Goal: Task Accomplishment & Management: Complete application form

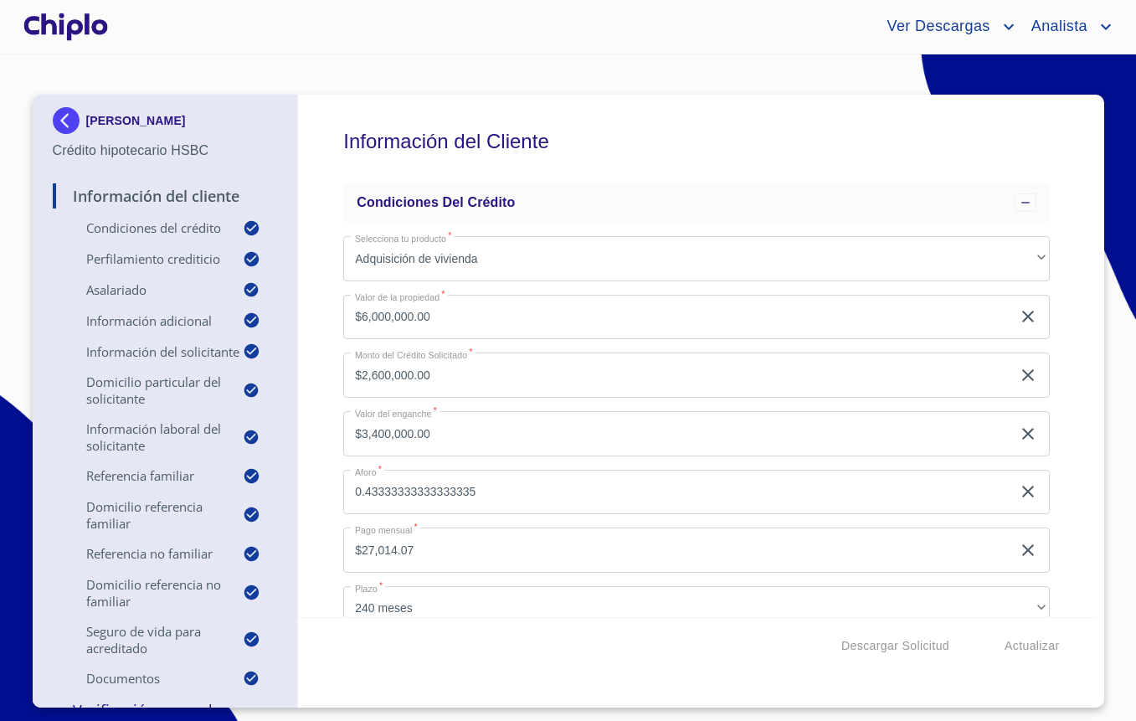
scroll to position [1528, 0]
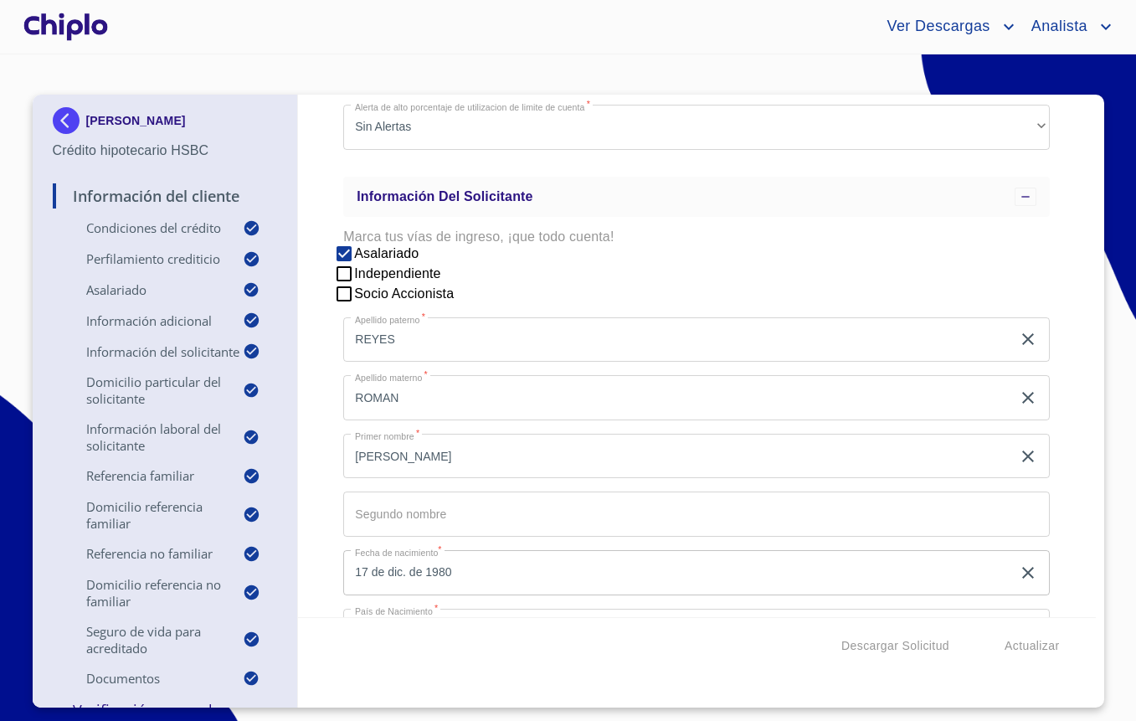
click at [48, 38] on div at bounding box center [65, 27] width 91 height 54
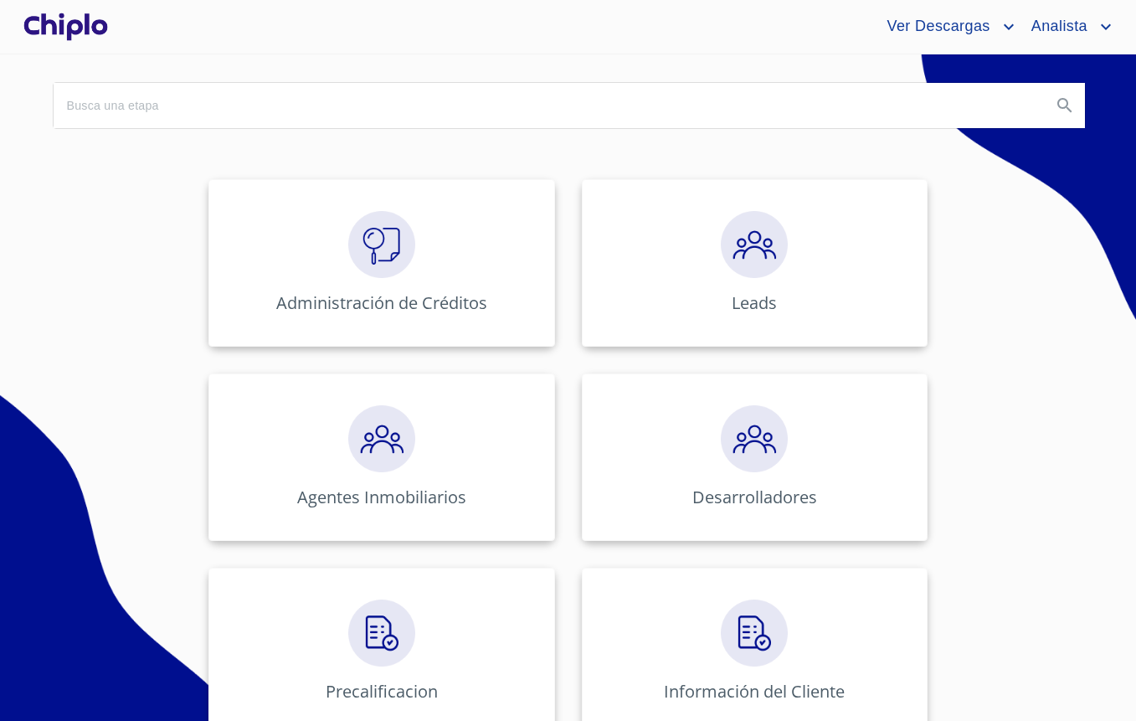
scroll to position [178, 0]
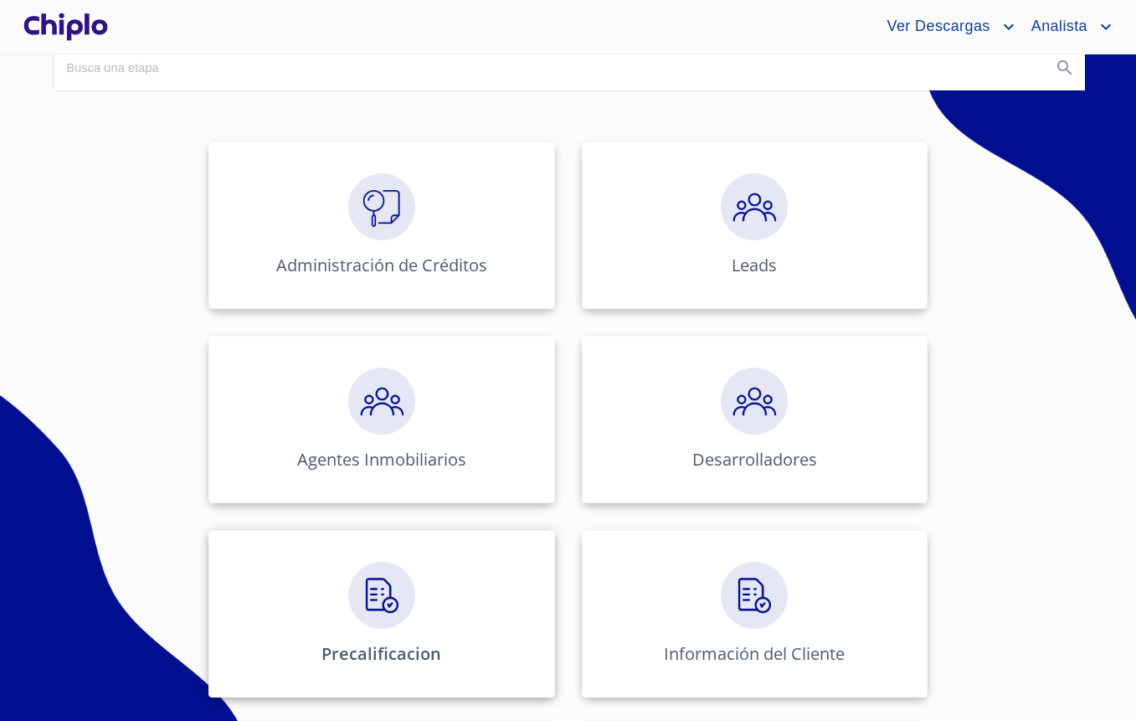
click at [451, 597] on div "Precalificacion" at bounding box center [382, 613] width 346 height 167
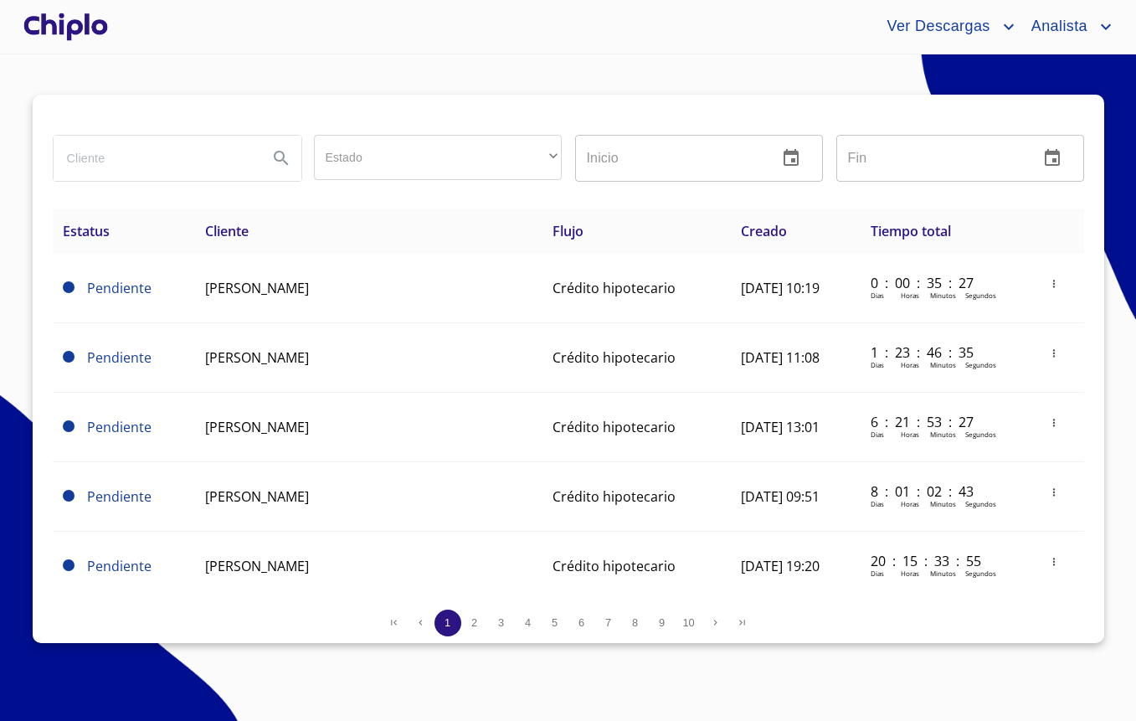
click at [194, 156] on input "search" at bounding box center [154, 158] width 201 height 45
type input "[PERSON_NAME]"
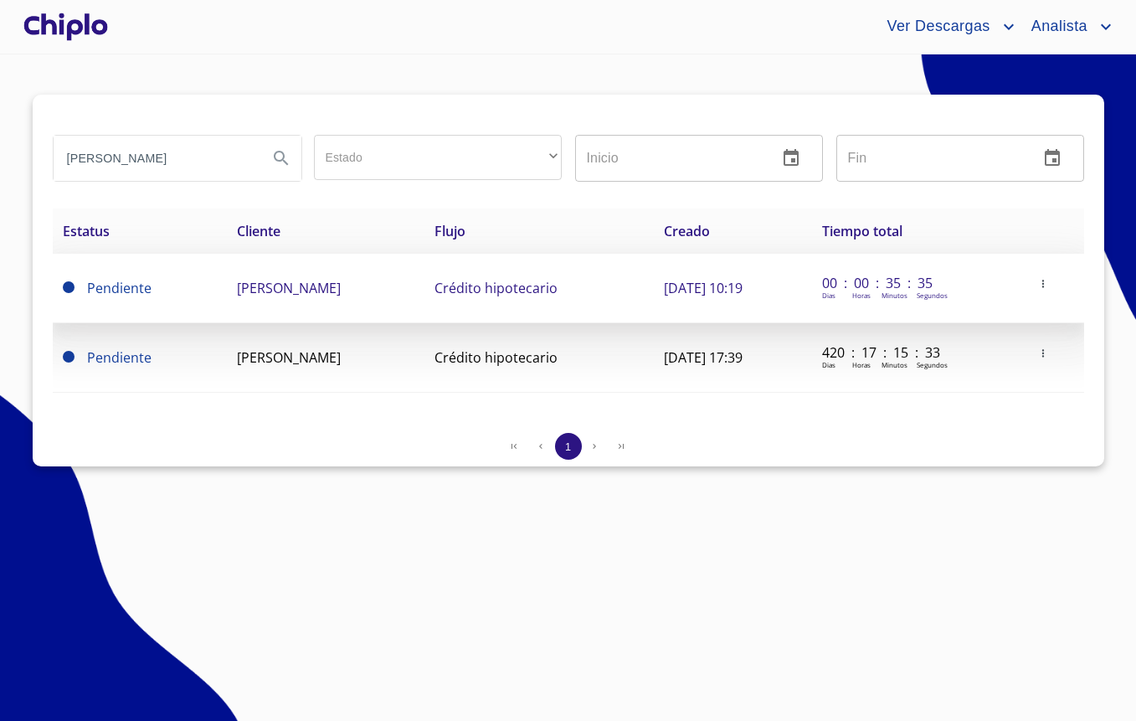
click at [237, 289] on span "[PERSON_NAME]" at bounding box center [289, 288] width 104 height 18
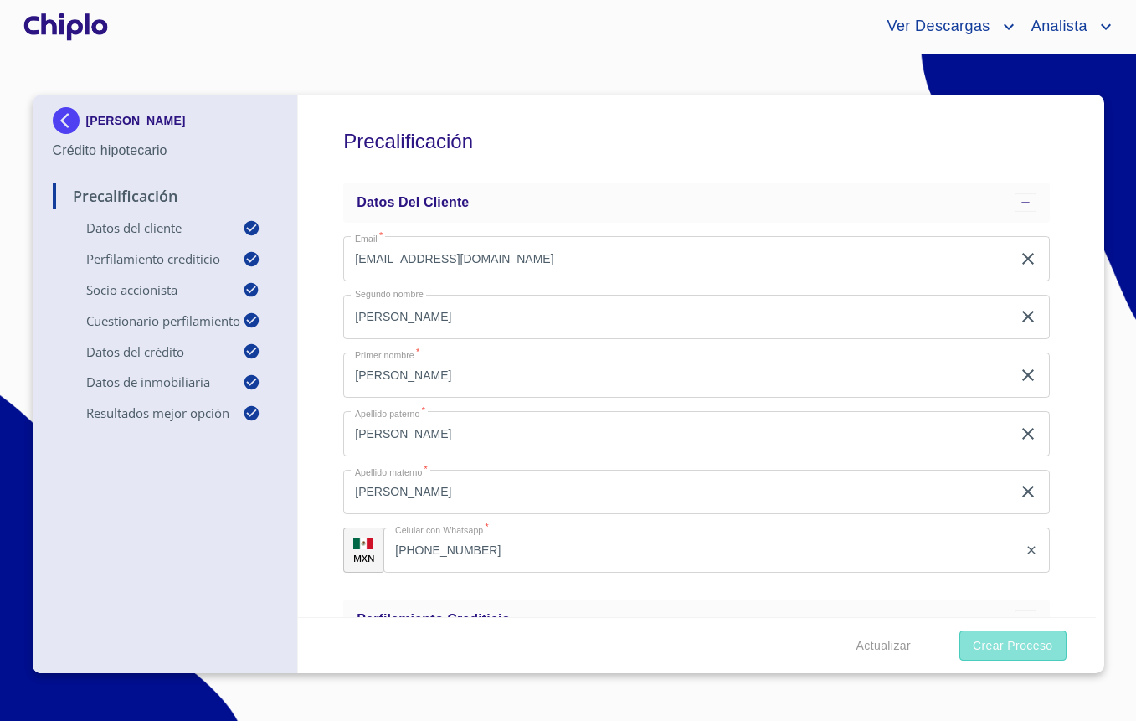
click at [975, 640] on span "Crear Proceso" at bounding box center [1013, 646] width 80 height 21
type input "0.9"
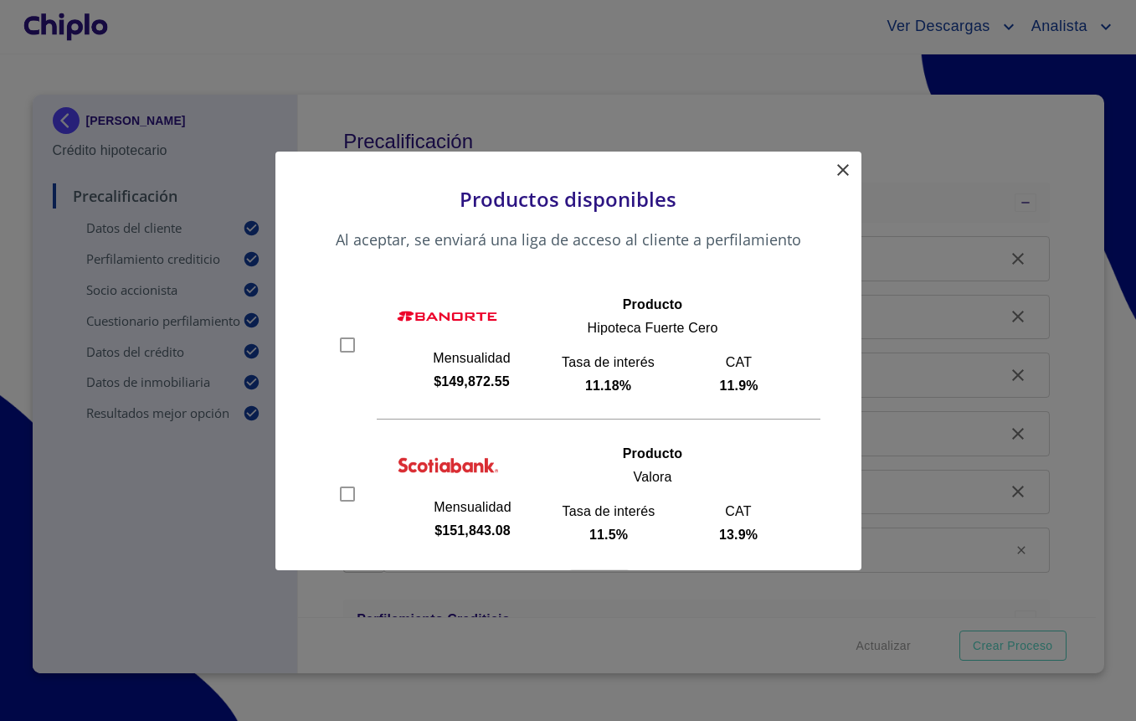
click at [841, 176] on icon at bounding box center [843, 170] width 20 height 20
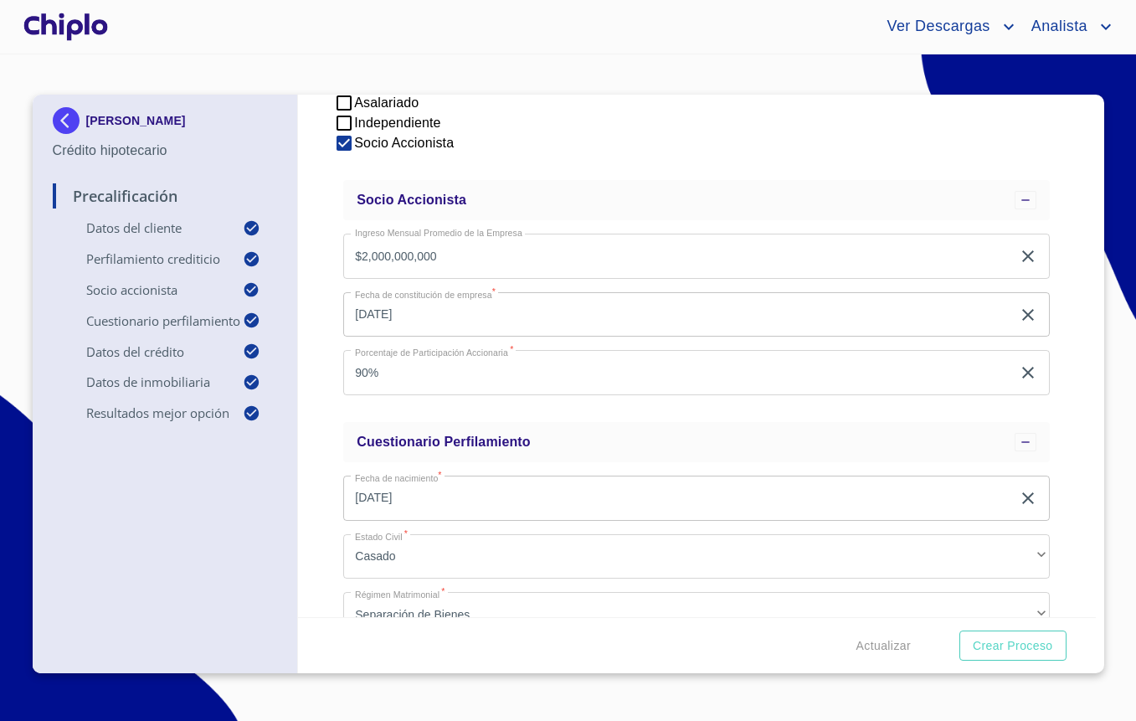
scroll to position [595, 0]
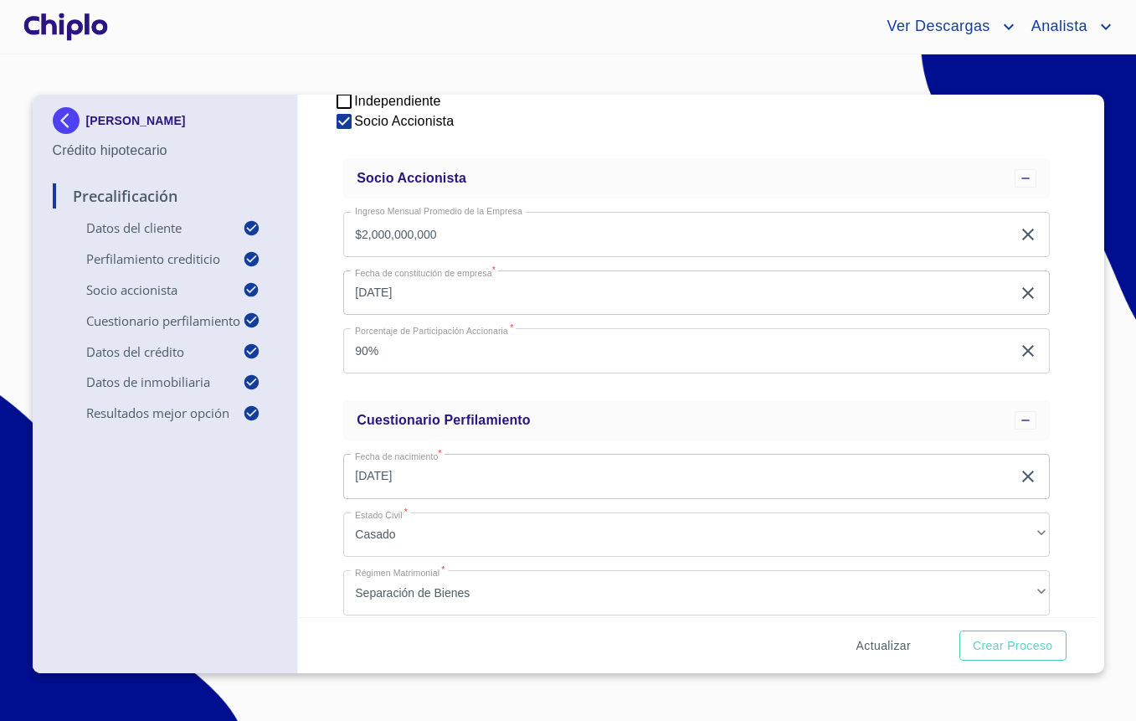
click at [886, 639] on span "Actualizar" at bounding box center [884, 646] width 54 height 21
click at [996, 646] on span "Crear Proceso" at bounding box center [1013, 646] width 80 height 21
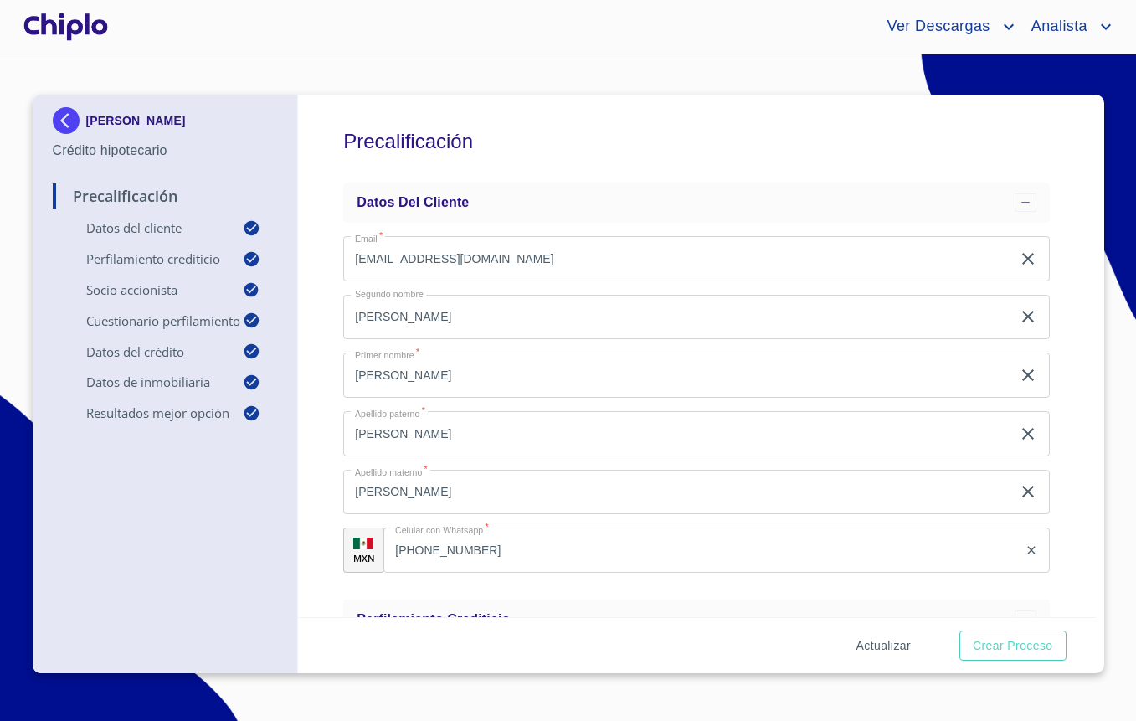
click at [896, 652] on span "Actualizar" at bounding box center [884, 646] width 54 height 21
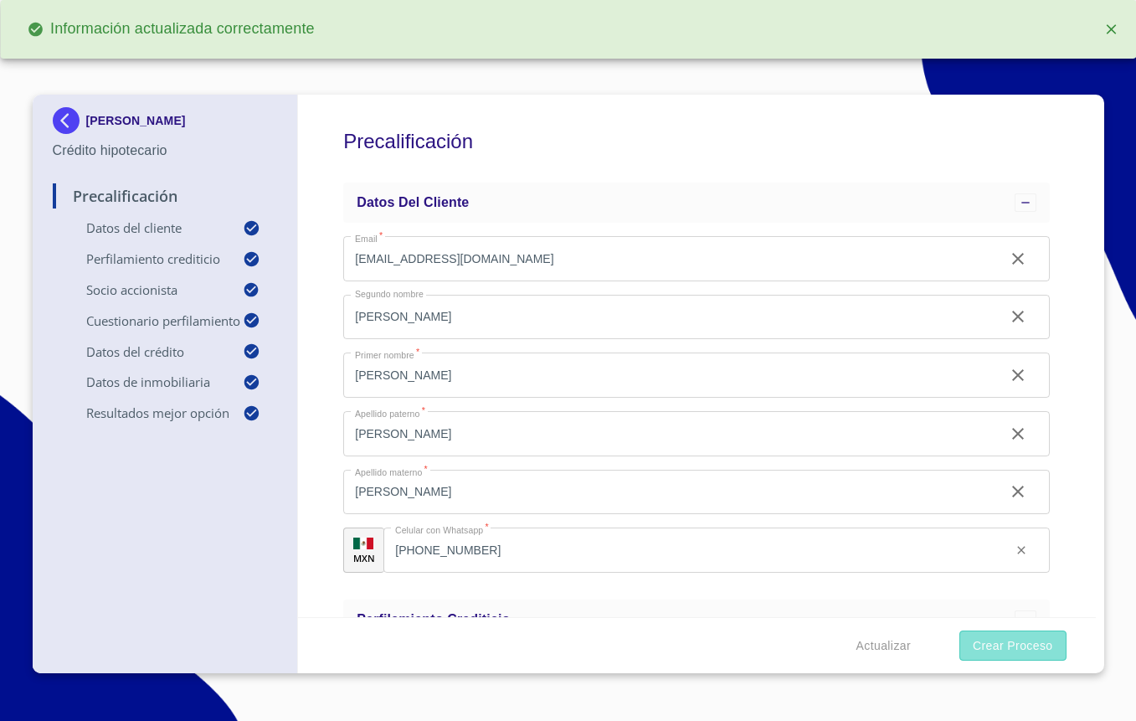
click at [1012, 652] on span "Crear Proceso" at bounding box center [1013, 646] width 80 height 21
